Goal: Check status: Check status

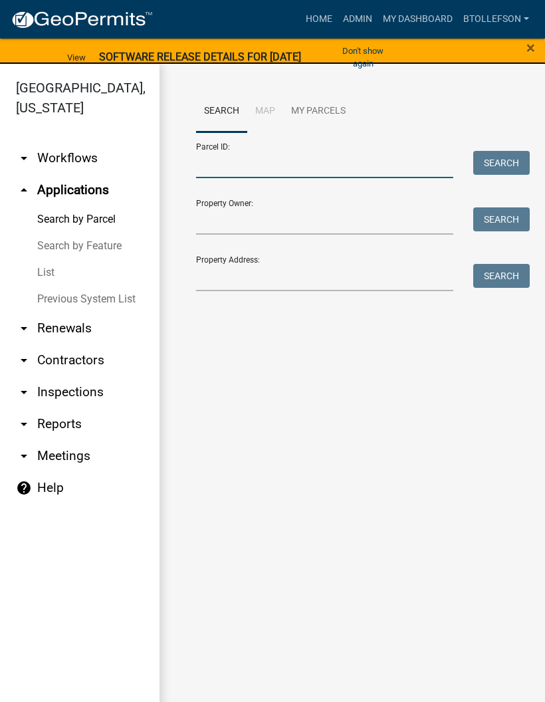
click at [335, 159] on input "Parcel ID:" at bounding box center [324, 164] width 257 height 27
paste input "02000990305000"
type input "02000990305000"
click at [509, 163] on button "Search" at bounding box center [501, 163] width 56 height 24
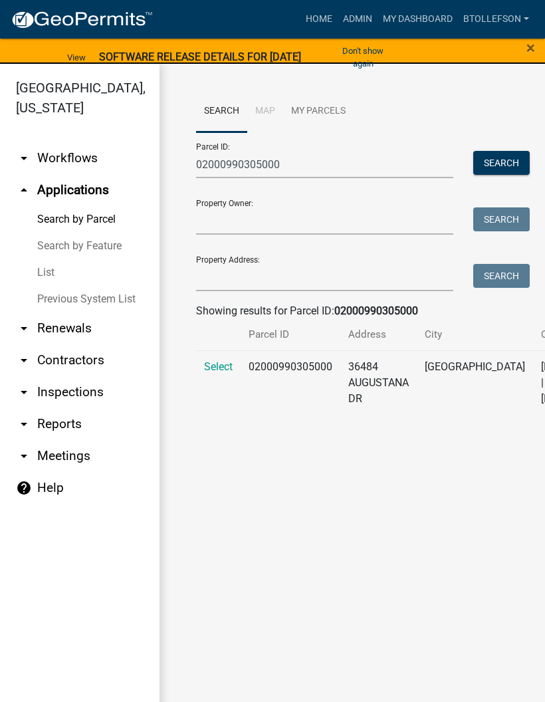
click at [229, 373] on span "Select" at bounding box center [218, 366] width 29 height 13
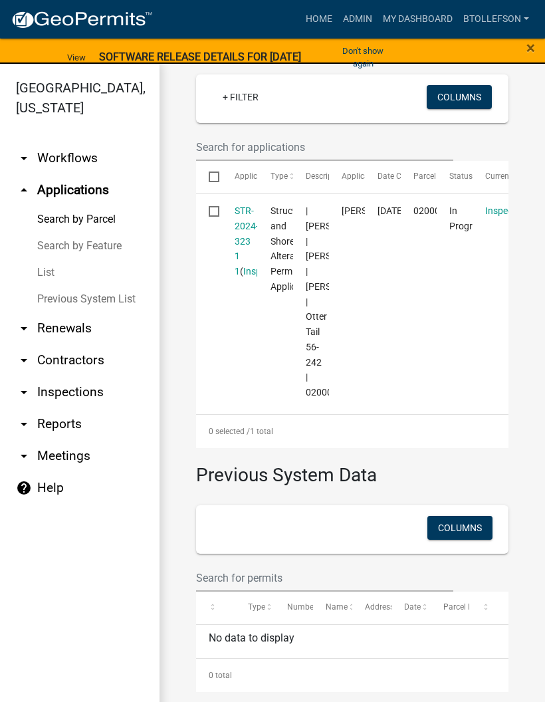
scroll to position [402, 0]
click at [238, 268] on link "STR-2024-323 1 1" at bounding box center [247, 240] width 24 height 71
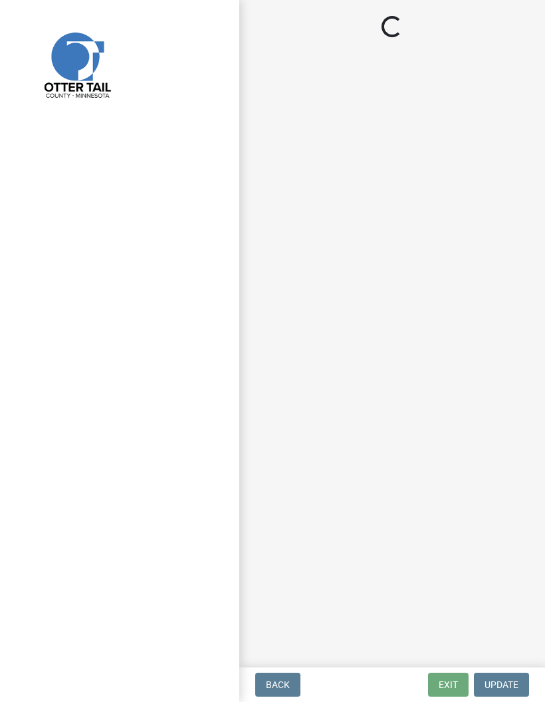
select select "710d5f49-2663-4e73-9718-d0c4e189f5ed"
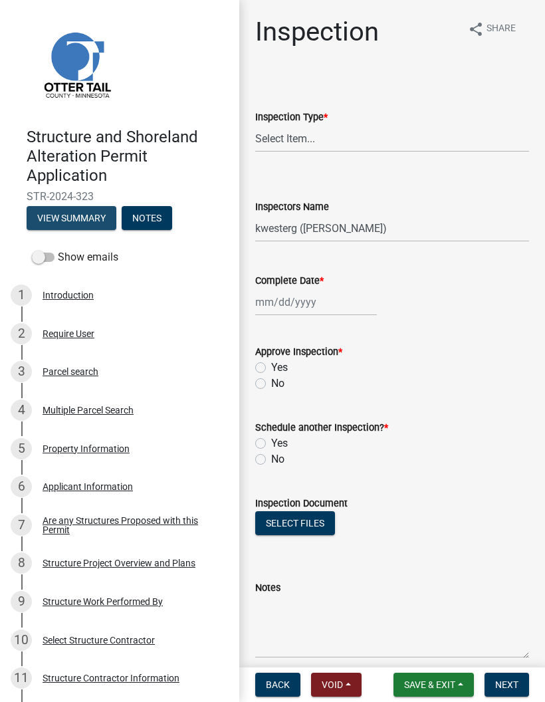
click at [80, 215] on button "View Summary" at bounding box center [72, 218] width 90 height 24
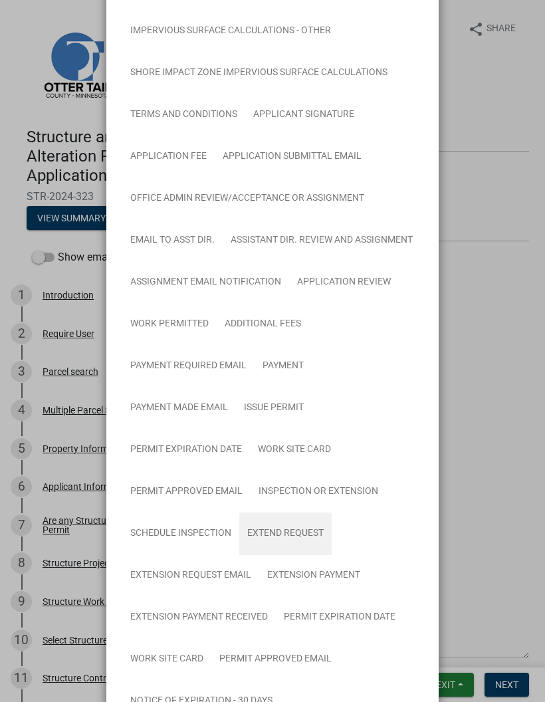
scroll to position [1137, 0]
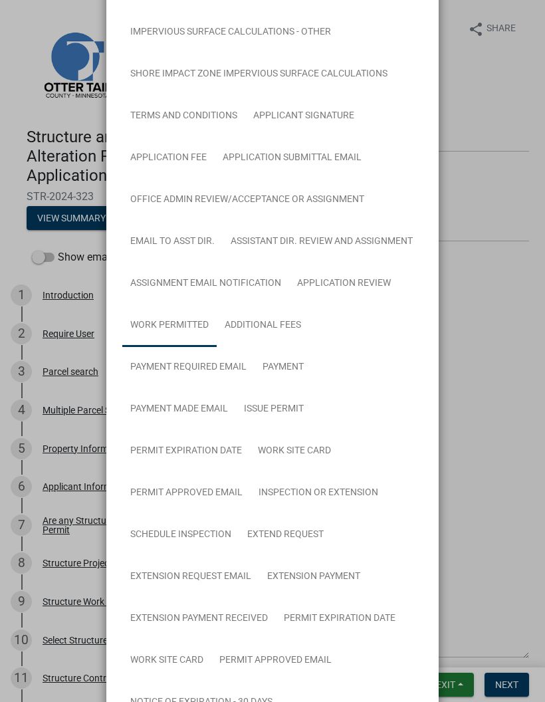
click at [184, 326] on link "Work Permitted" at bounding box center [169, 325] width 94 height 43
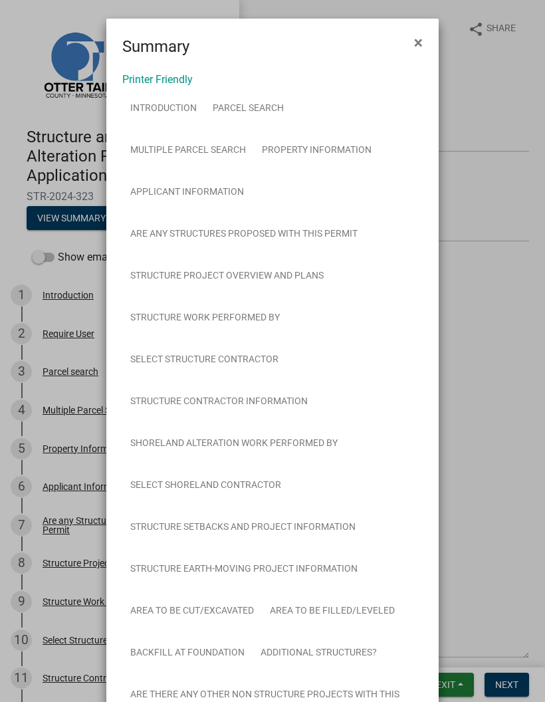
scroll to position [0, 0]
click at [417, 47] on span "×" at bounding box center [418, 42] width 9 height 19
